Goal: Check status: Check status

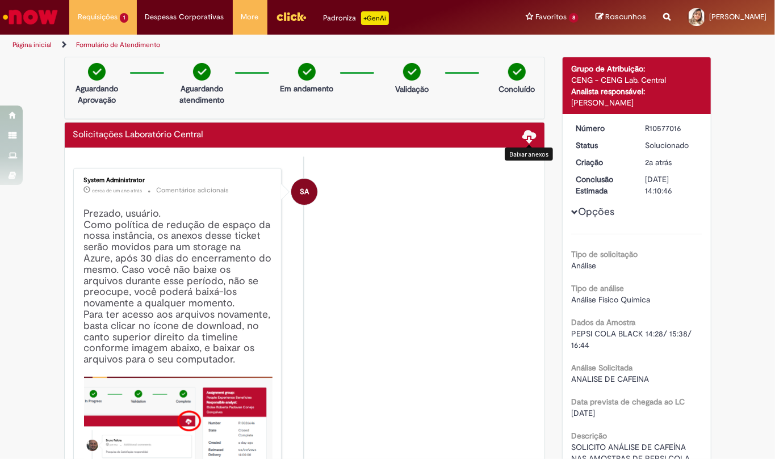
click at [526, 139] on span at bounding box center [529, 136] width 14 height 14
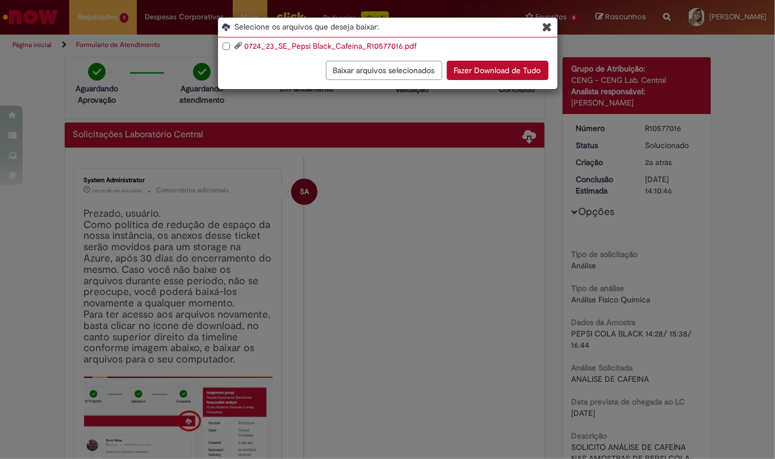
click at [550, 30] on icon "Blob Storage Download Modal" at bounding box center [548, 27] width 10 height 12
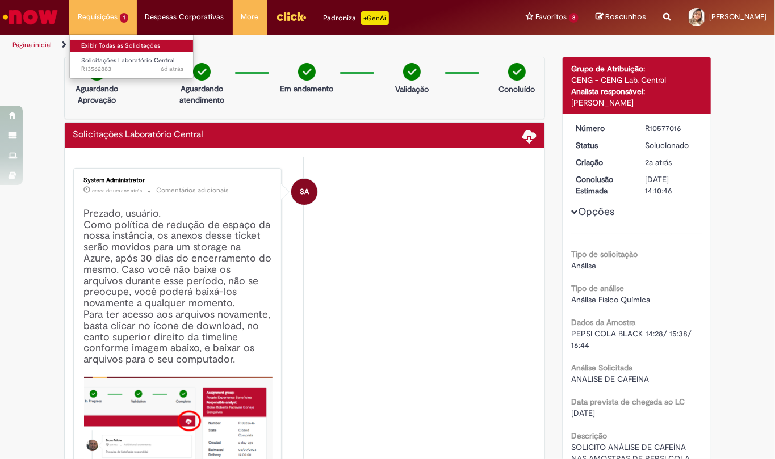
click at [115, 41] on link "Exibir Todas as Solicitações" at bounding box center [132, 46] width 125 height 12
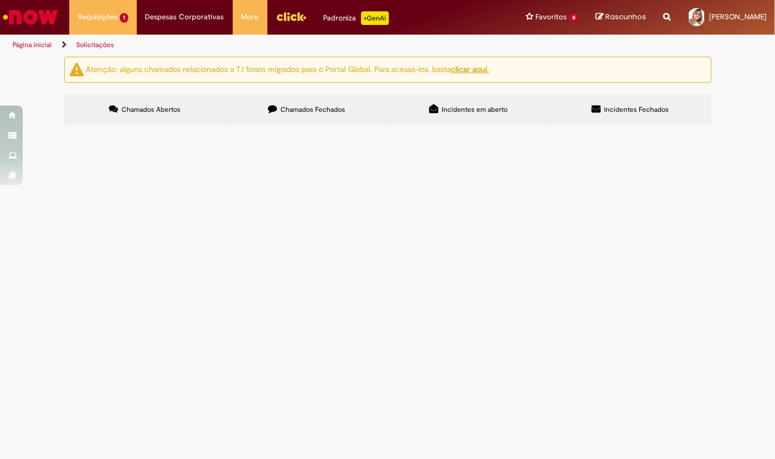
click at [312, 112] on span "Chamados Fechados" at bounding box center [312, 109] width 65 height 9
click at [0, 0] on span "ENVIO DE AMOSTRAS PARA ANALISES" at bounding box center [0, 0] width 0 height 0
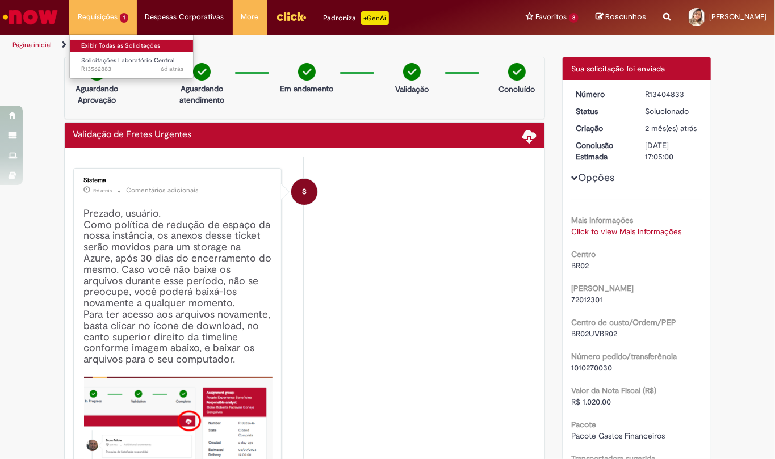
click at [121, 48] on link "Exibir Todas as Solicitações" at bounding box center [132, 46] width 125 height 12
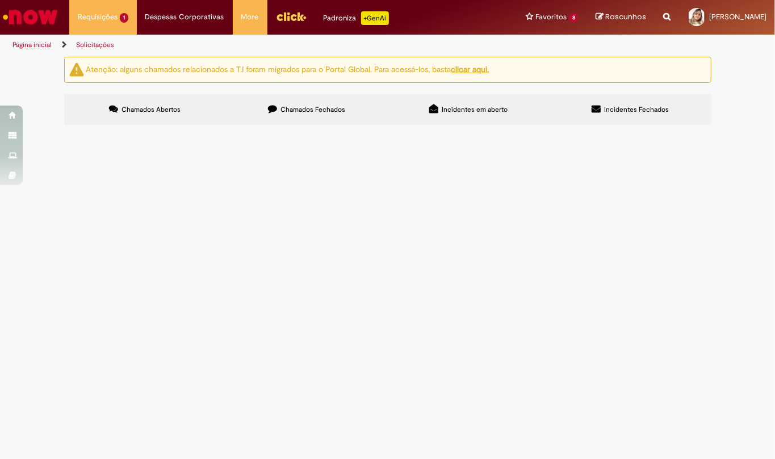
click at [0, 0] on span "SOLICITO ANÁLISE DE SO2 LIVRE NA AMOSTRA BRAHMA CHOPP 1000ML L:SE 02:40 2B [DAT…" at bounding box center [0, 0] width 0 height 0
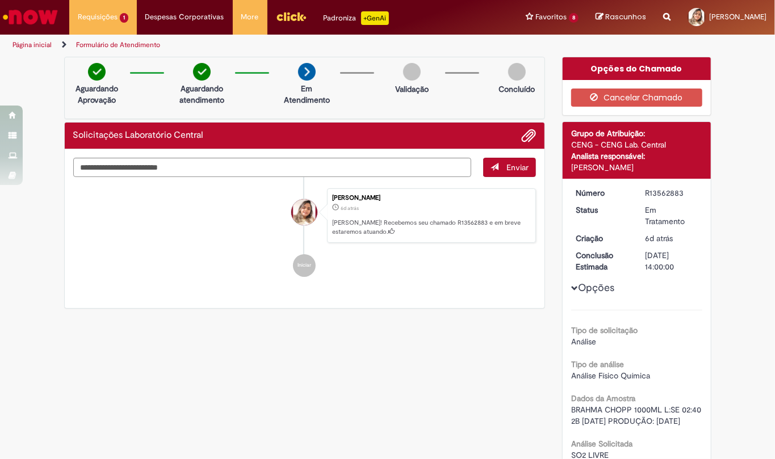
drag, startPoint x: 673, startPoint y: 265, endPoint x: 638, endPoint y: 253, distance: 36.6
click at [638, 253] on dd "[DATE] 14:00:00" at bounding box center [672, 261] width 70 height 23
